Goal: Task Accomplishment & Management: Manage account settings

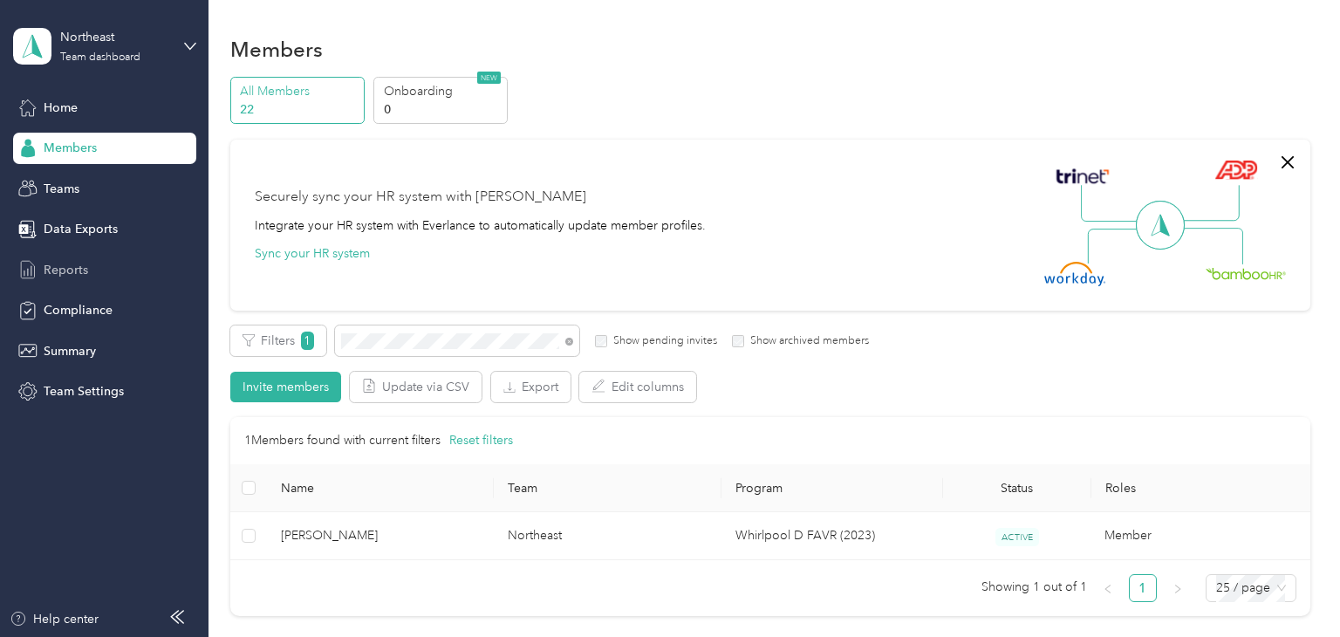
click at [65, 273] on span "Reports" at bounding box center [66, 270] width 45 height 18
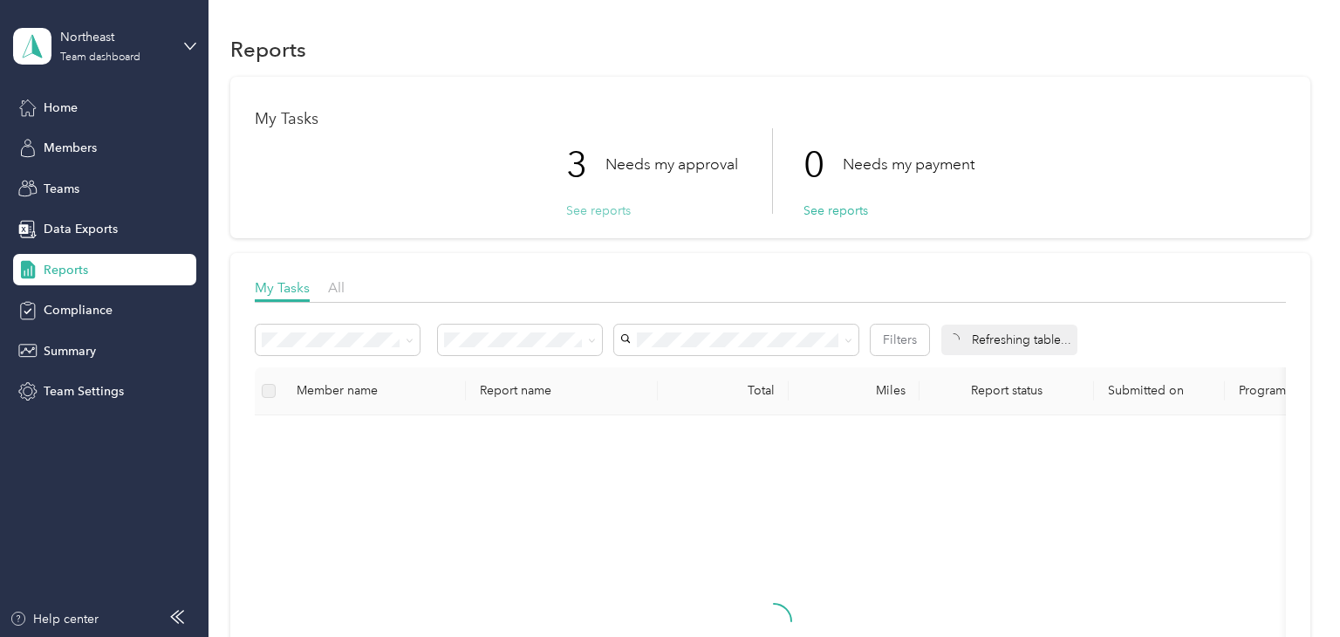
click at [600, 210] on button "See reports" at bounding box center [598, 211] width 65 height 18
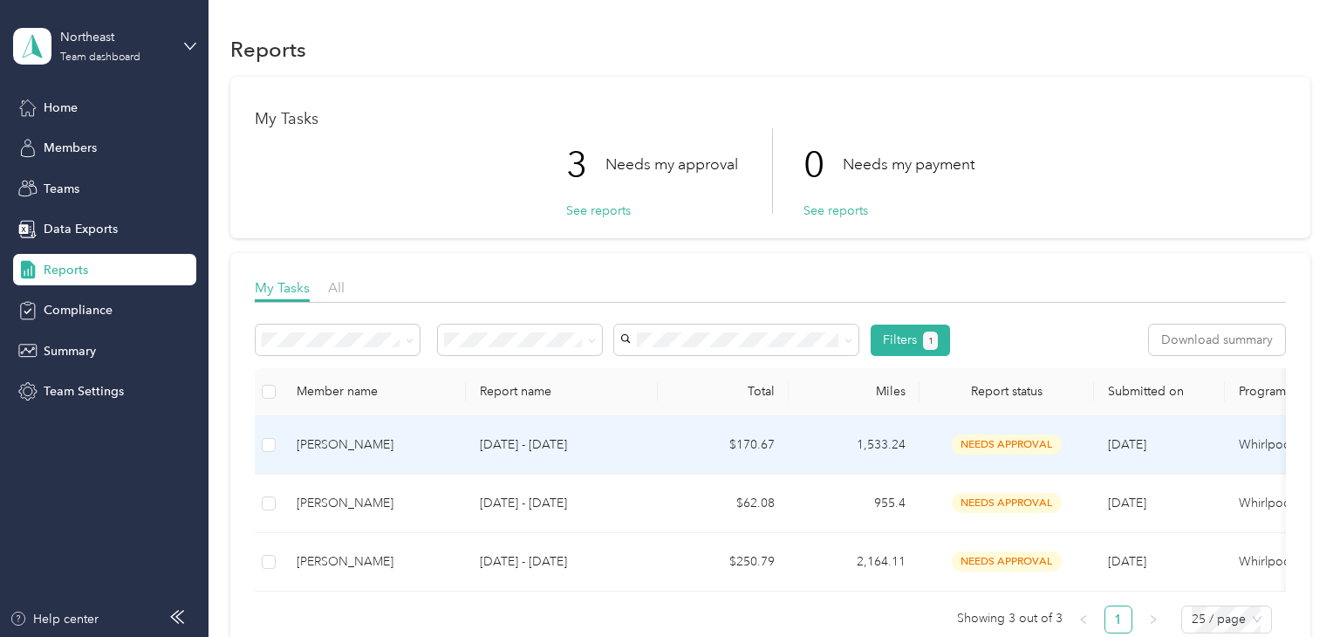
click at [648, 439] on td "[DATE] - [DATE]" at bounding box center [562, 445] width 192 height 58
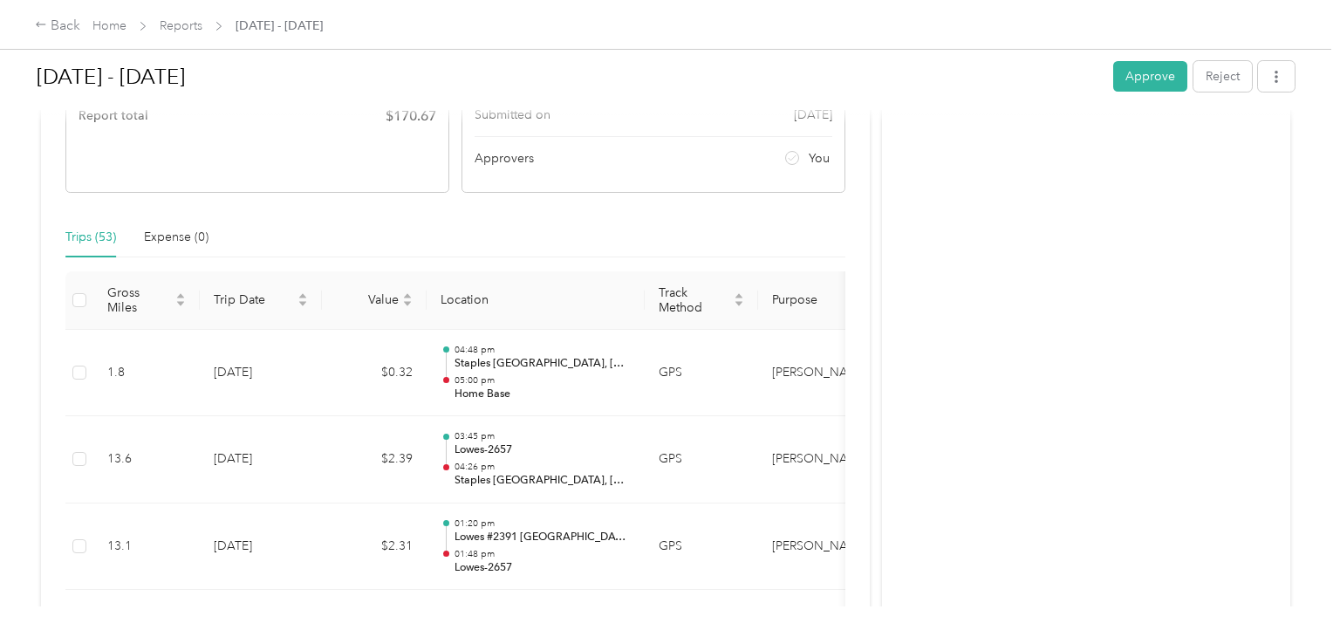
scroll to position [299, 0]
click at [1155, 74] on button "Approve" at bounding box center [1150, 76] width 74 height 31
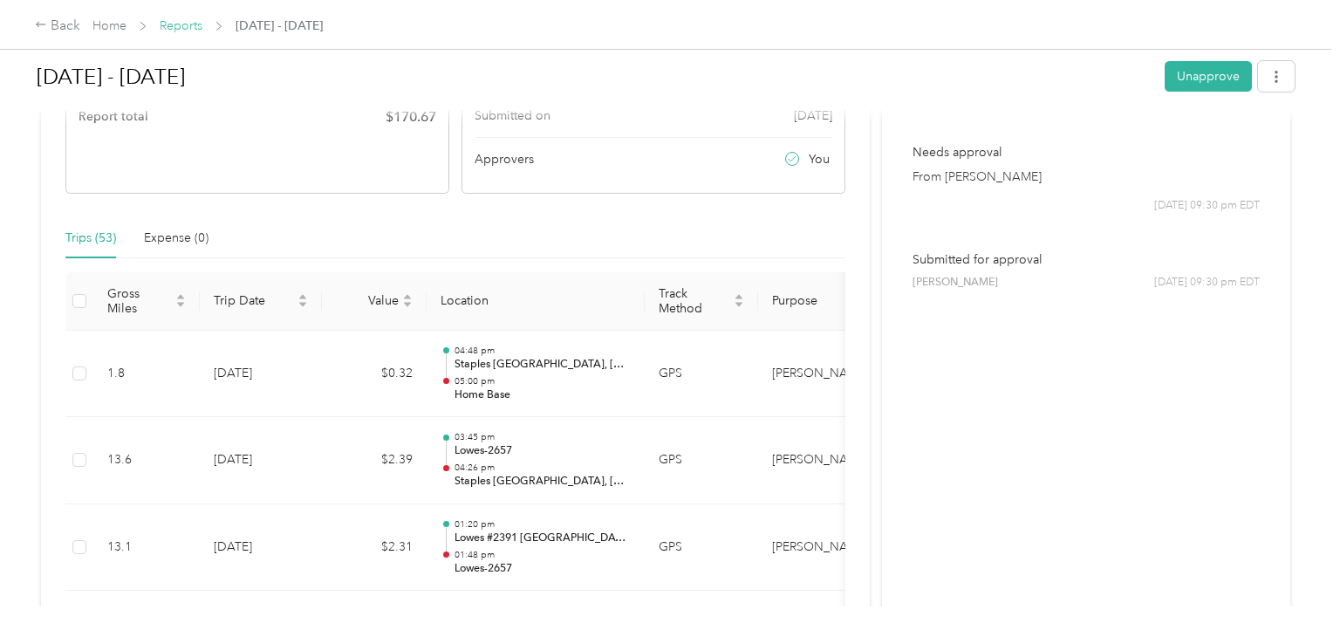
click at [185, 28] on link "Reports" at bounding box center [181, 25] width 43 height 15
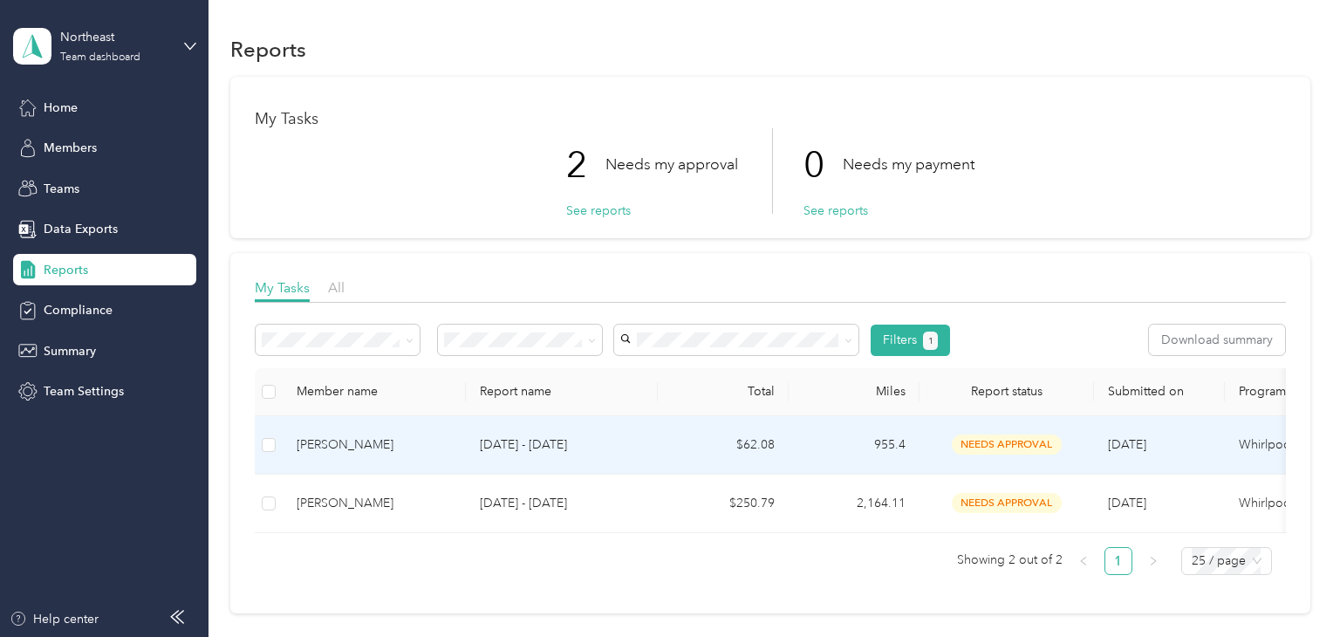
click at [626, 443] on p "[DATE] - [DATE]" at bounding box center [562, 444] width 164 height 19
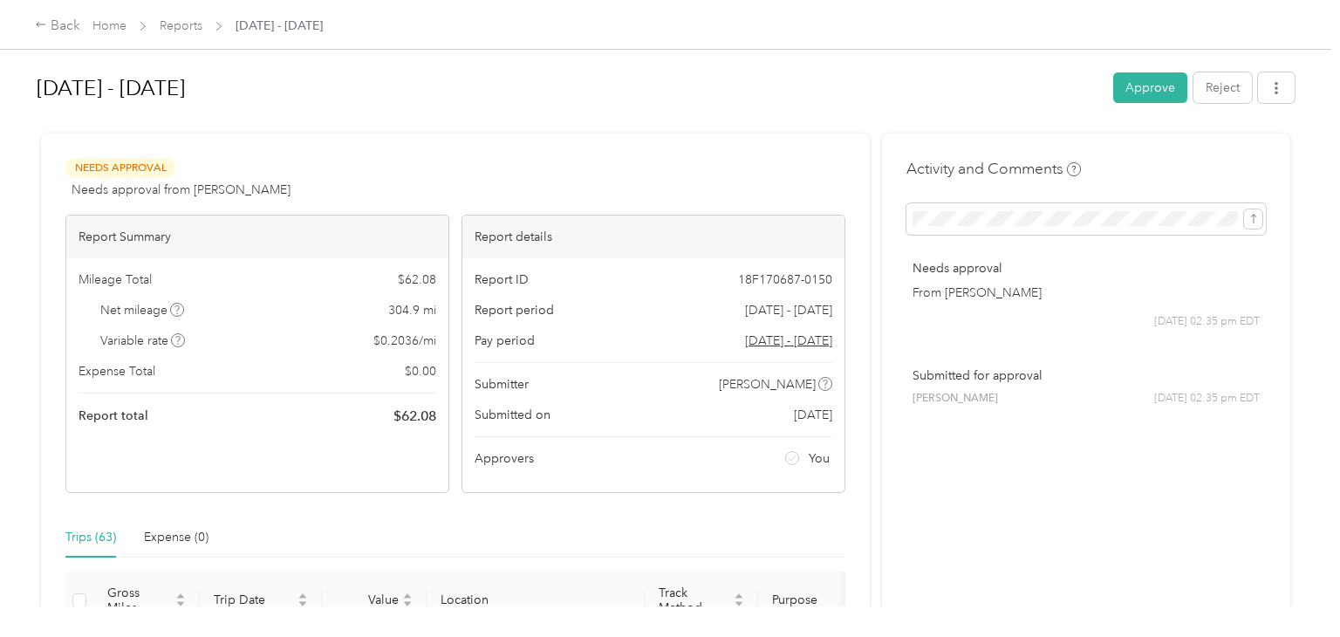
click at [550, 165] on div "Needs Approval Needs approval from [PERSON_NAME] View activity & comments" at bounding box center [455, 179] width 780 height 42
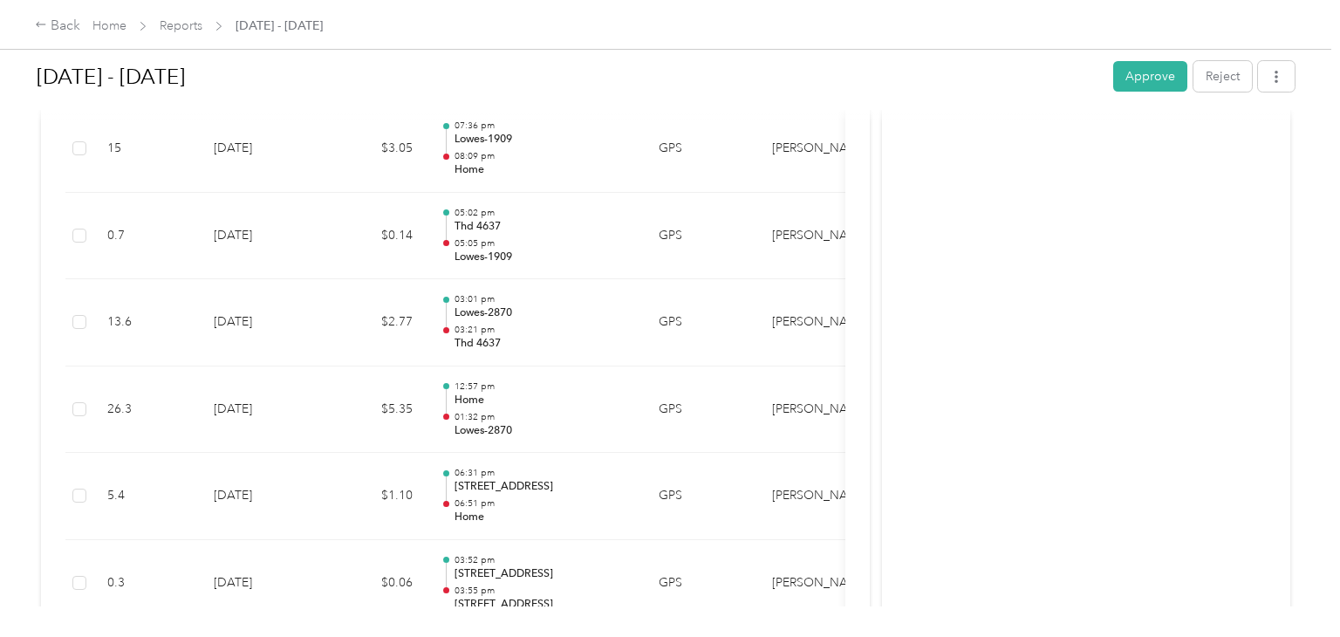
scroll to position [1340, 0]
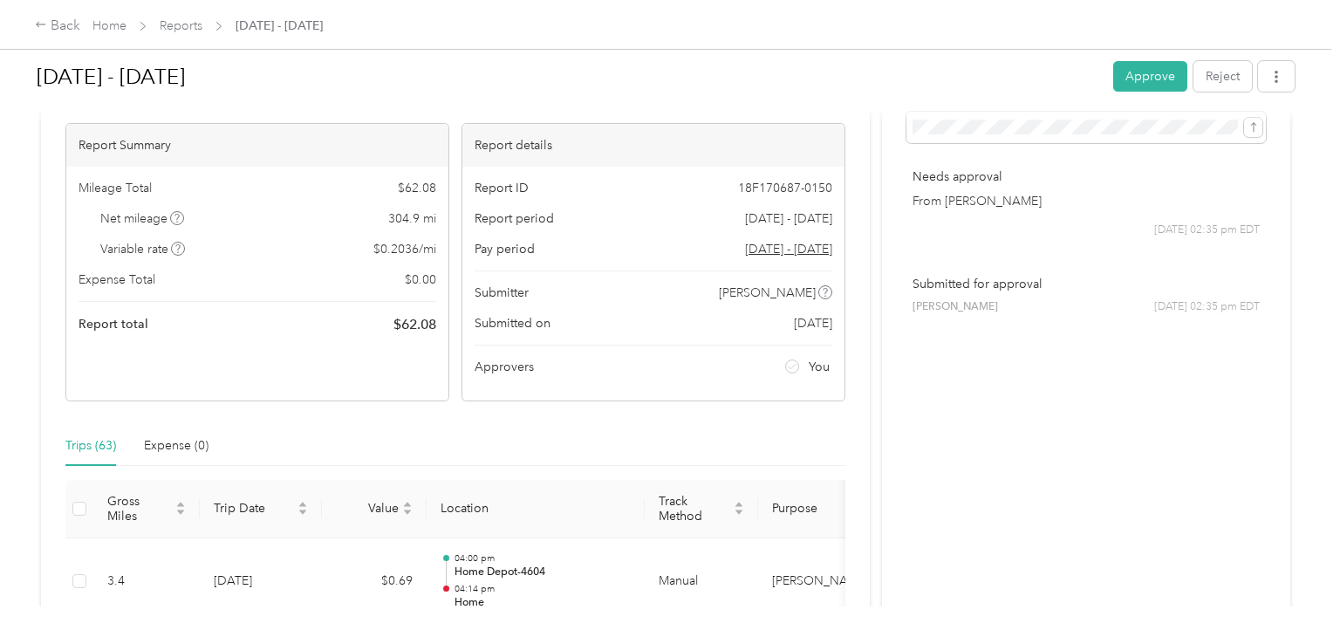
scroll to position [84, 0]
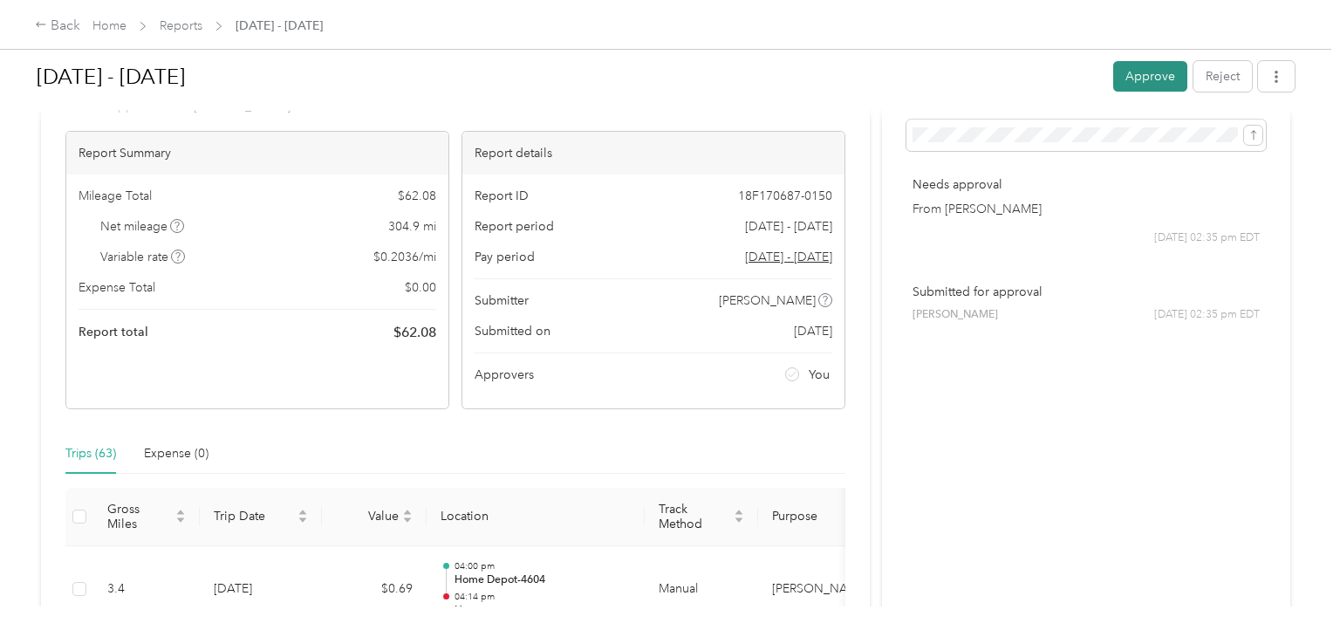
click at [1158, 78] on button "Approve" at bounding box center [1150, 76] width 74 height 31
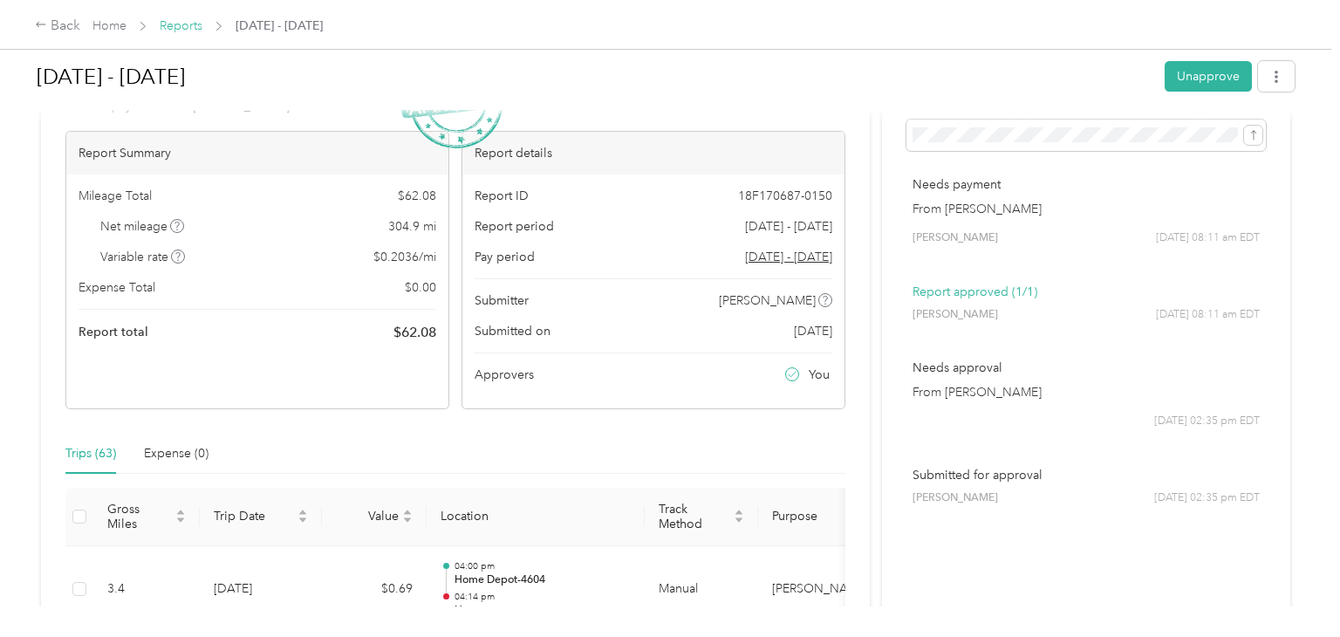
click at [178, 25] on link "Reports" at bounding box center [181, 25] width 43 height 15
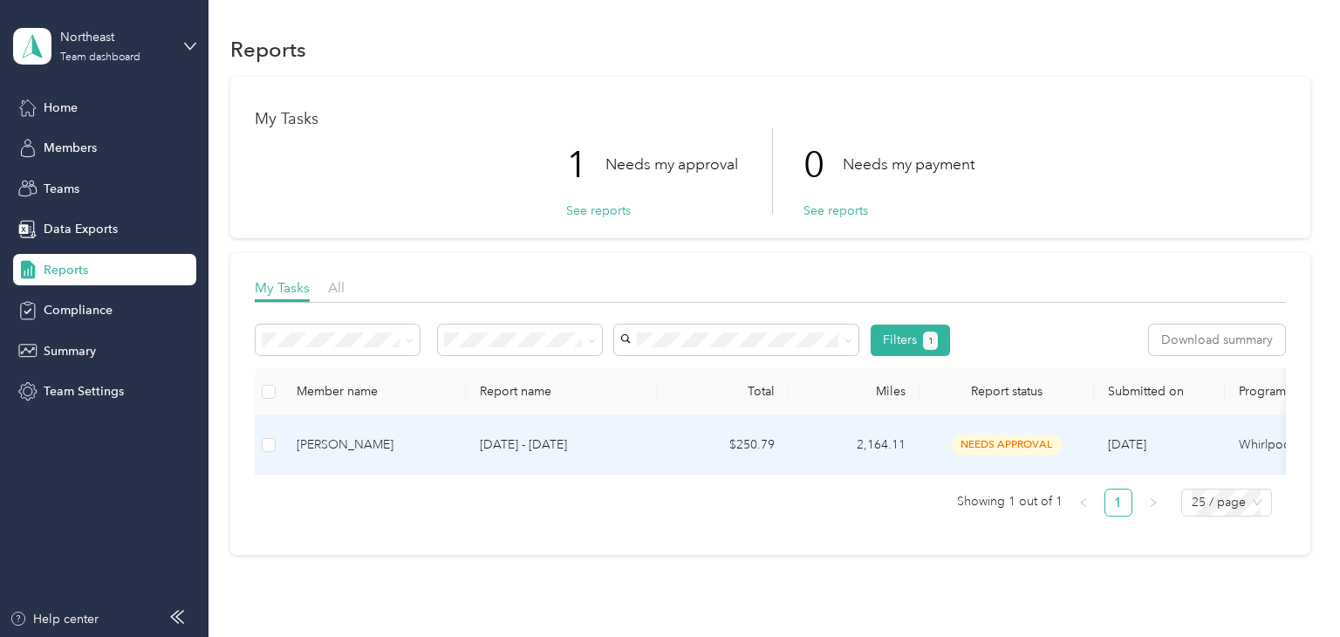
click at [632, 443] on p "[DATE] - [DATE]" at bounding box center [562, 444] width 164 height 19
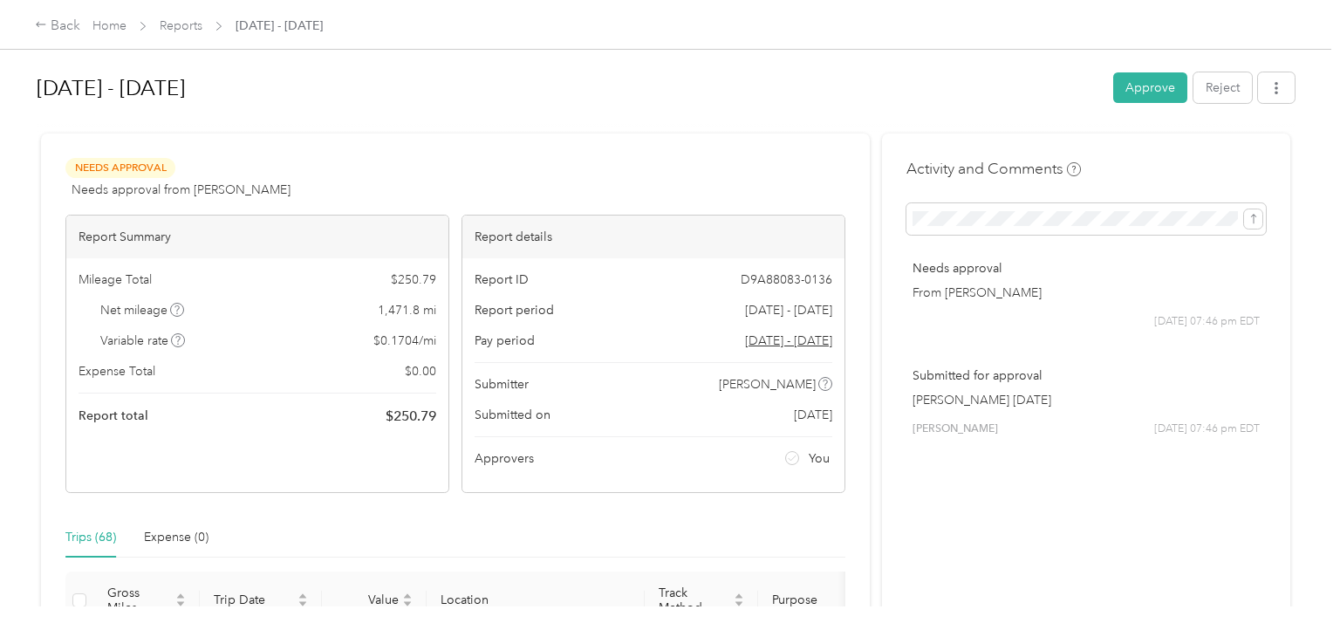
click at [488, 179] on div "Needs Approval Needs approval from [PERSON_NAME] View activity & comments" at bounding box center [455, 179] width 780 height 42
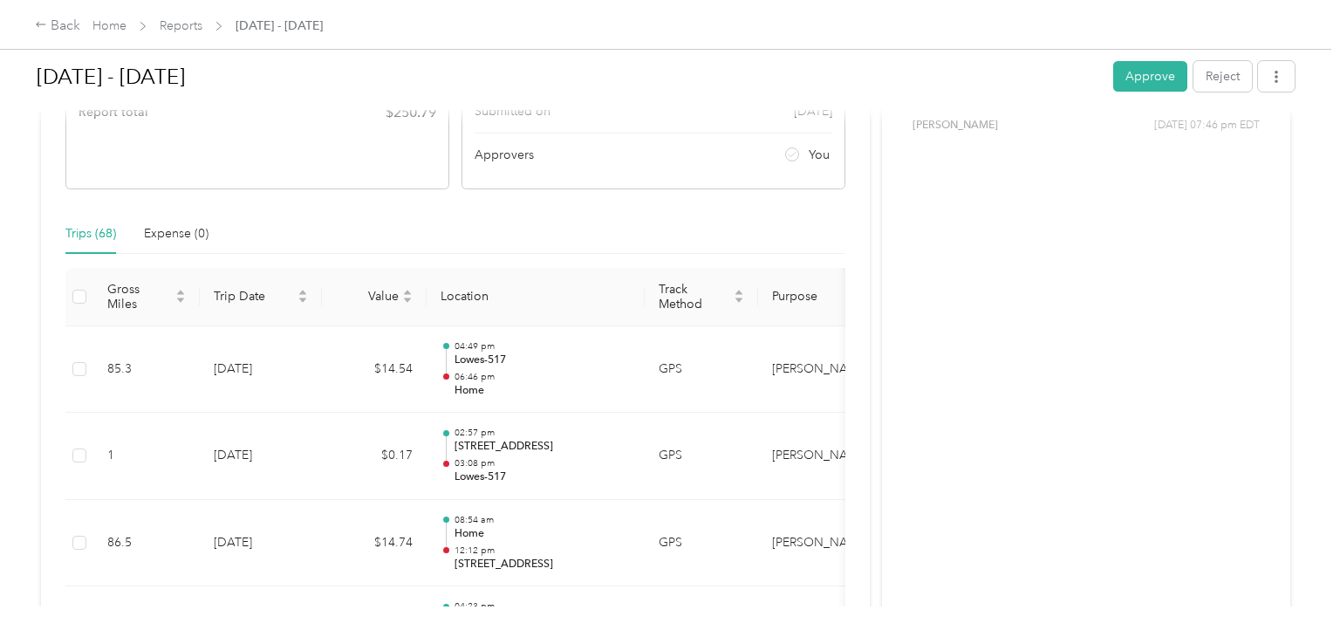
scroll to position [307, 0]
click at [530, 222] on div "Trips (68) Expense (0)" at bounding box center [455, 230] width 780 height 40
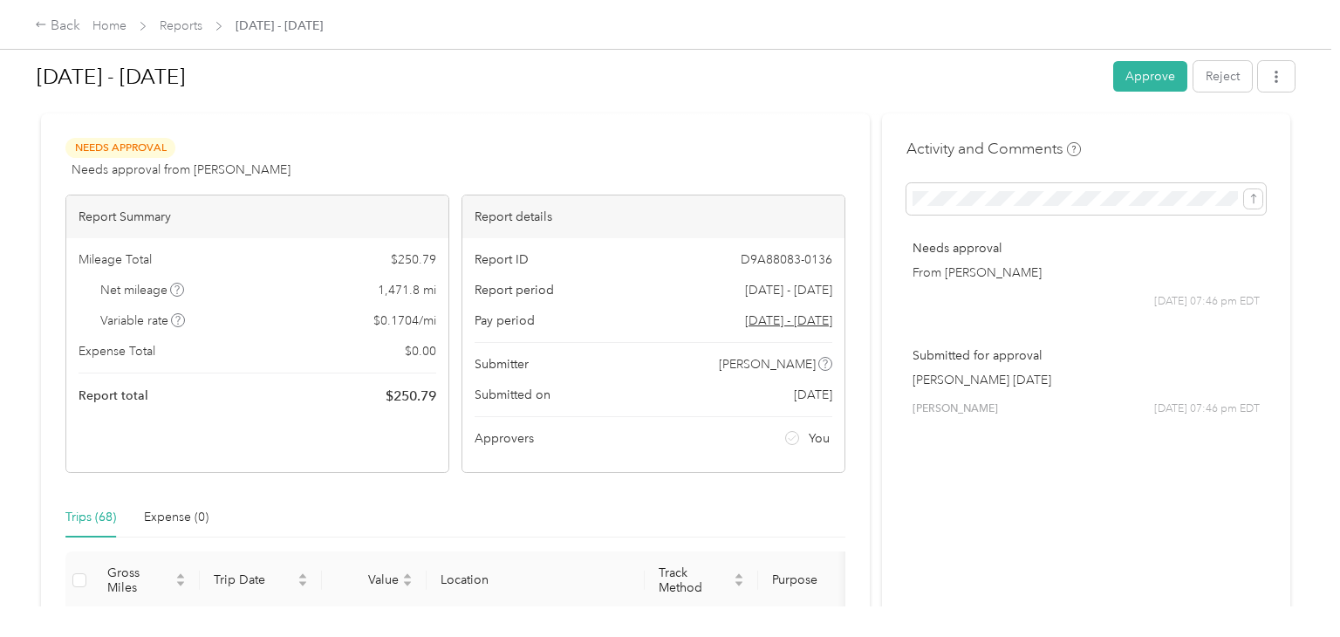
scroll to position [0, 0]
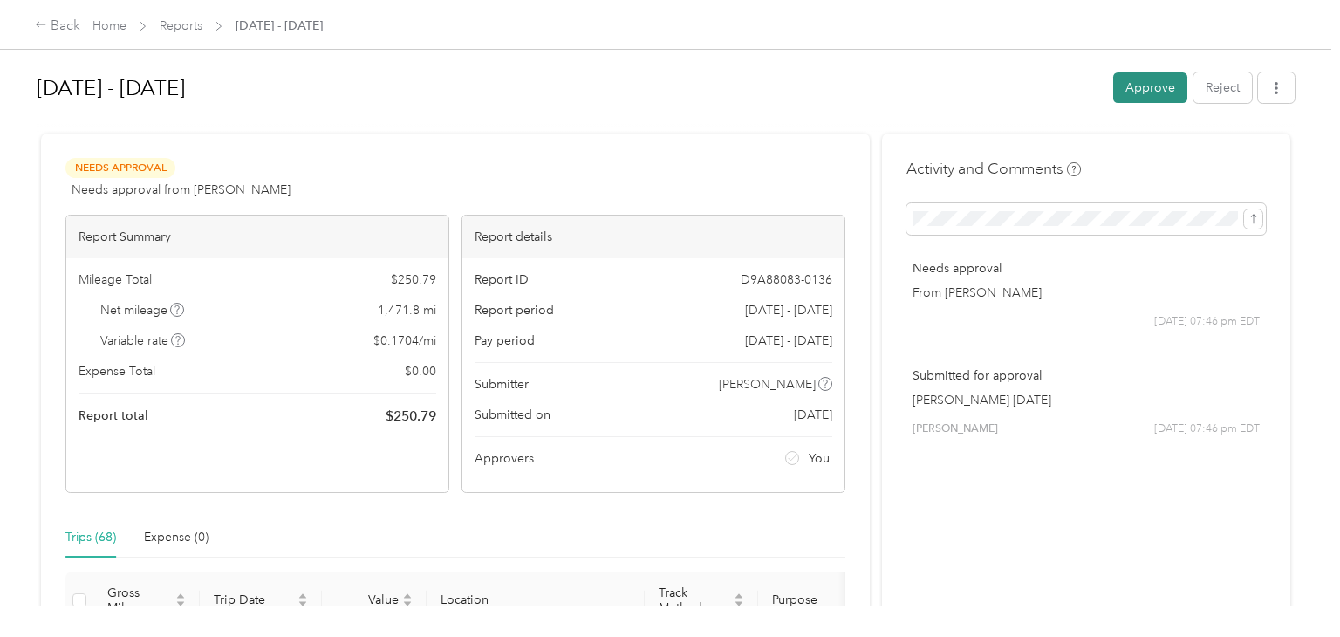
click at [1155, 87] on button "Approve" at bounding box center [1150, 87] width 74 height 31
